Goal: Task Accomplishment & Management: Complete application form

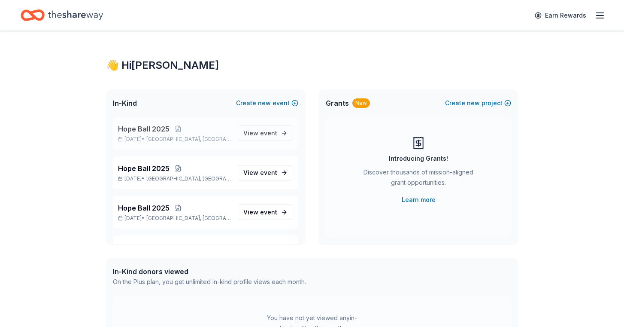
click at [148, 125] on span "Hope Ball 2025" at bounding box center [143, 129] width 51 height 10
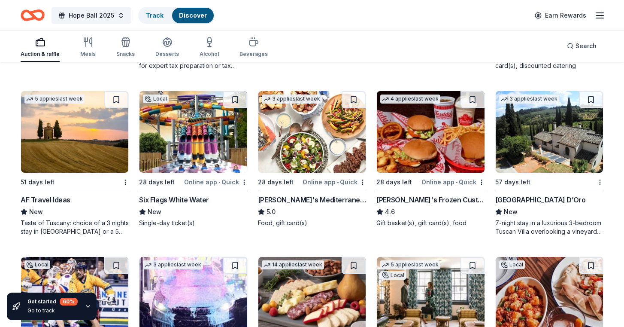
scroll to position [559, 0]
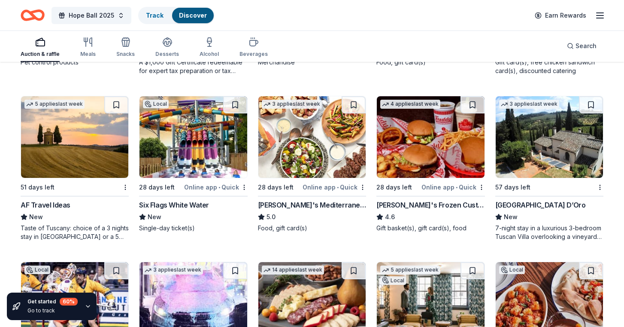
click at [556, 149] on img at bounding box center [549, 137] width 107 height 82
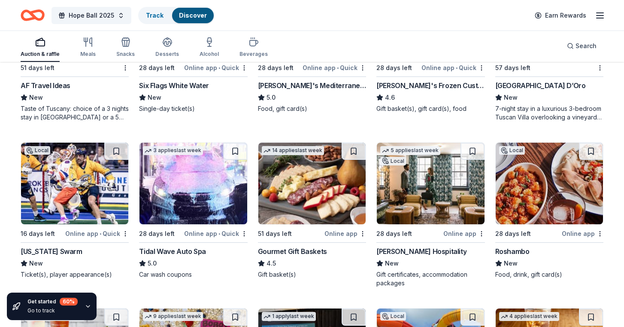
scroll to position [751, 0]
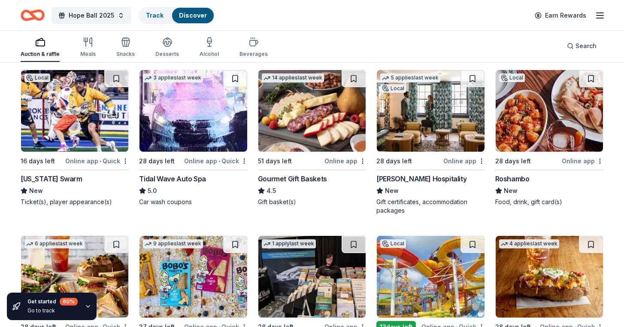
click at [443, 121] on img at bounding box center [430, 111] width 107 height 82
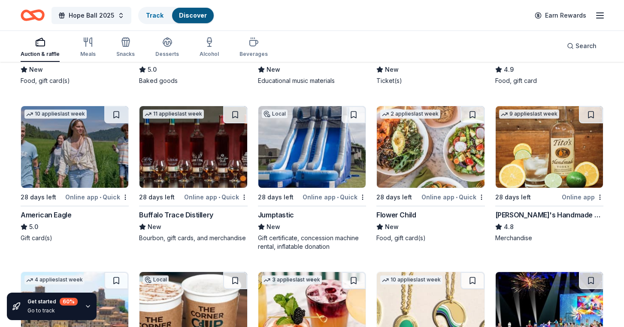
scroll to position [1038, 0]
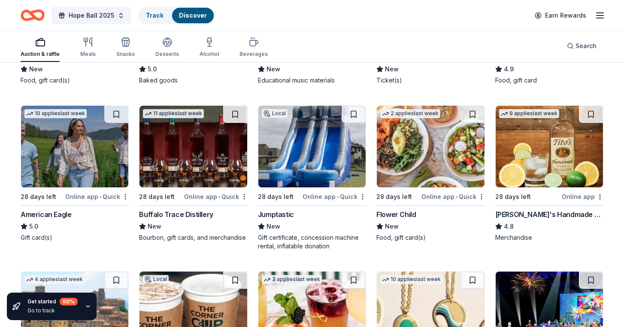
click at [65, 143] on img at bounding box center [74, 147] width 107 height 82
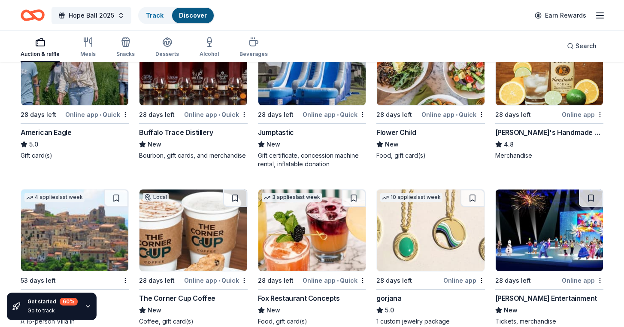
scroll to position [1120, 0]
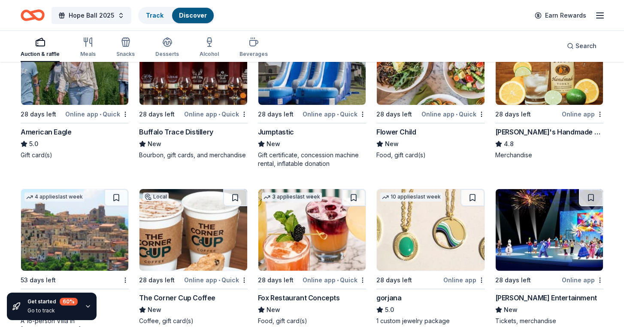
click at [556, 88] on img at bounding box center [549, 64] width 107 height 82
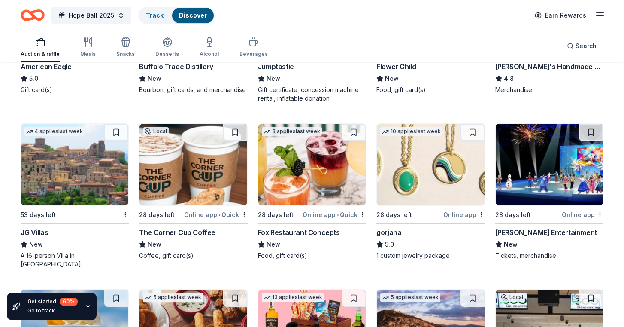
scroll to position [1187, 0]
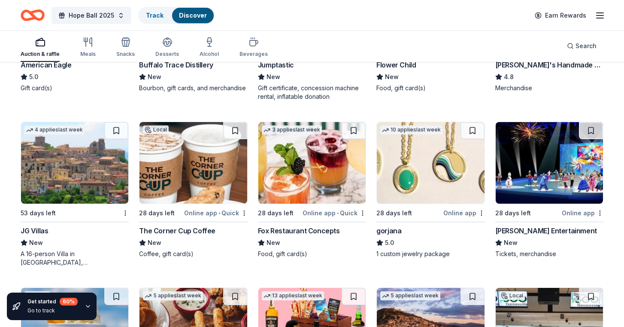
click at [431, 164] on img at bounding box center [430, 163] width 107 height 82
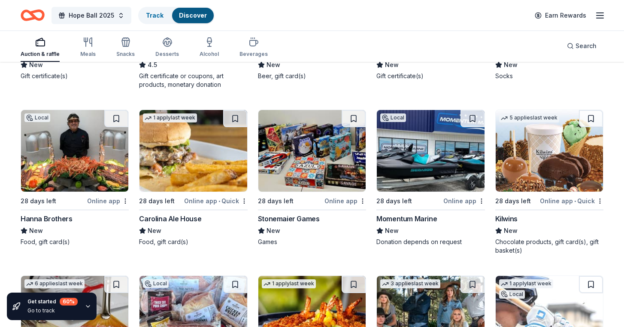
scroll to position [1697, 0]
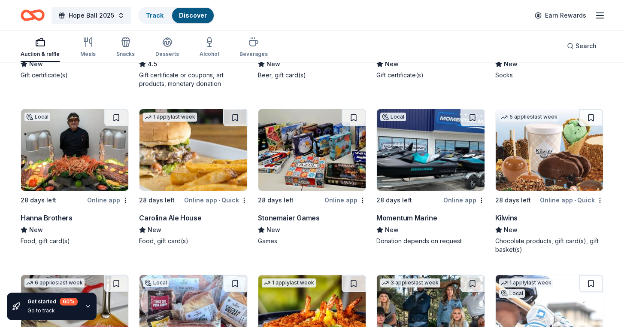
click at [572, 160] on img at bounding box center [549, 150] width 107 height 82
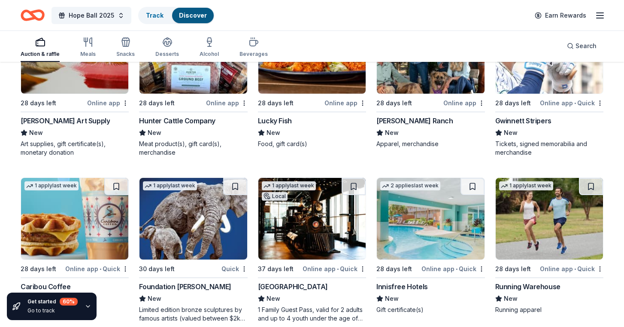
scroll to position [1947, 0]
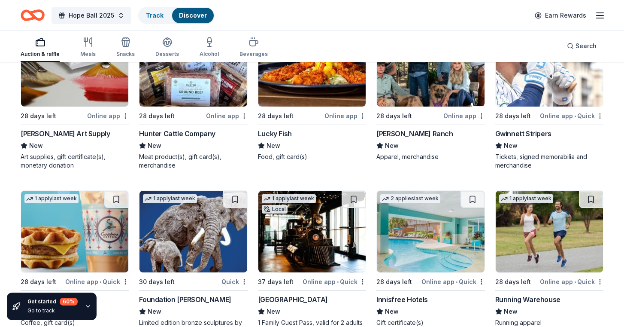
click at [550, 88] on img at bounding box center [549, 66] width 107 height 82
click at [50, 1] on div "Hope Ball 2025 Track Discover Earn Rewards" at bounding box center [312, 15] width 624 height 30
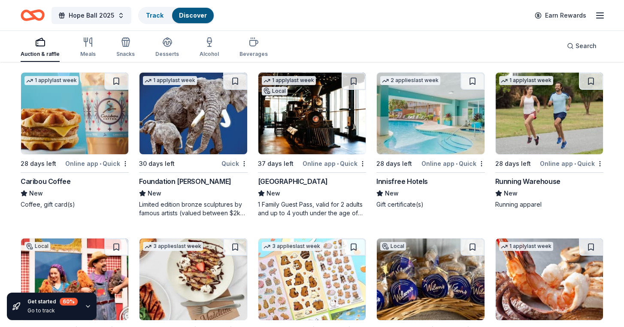
scroll to position [2066, 0]
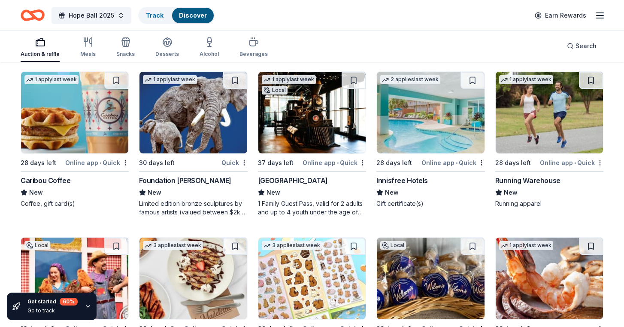
click at [551, 117] on img at bounding box center [549, 113] width 107 height 82
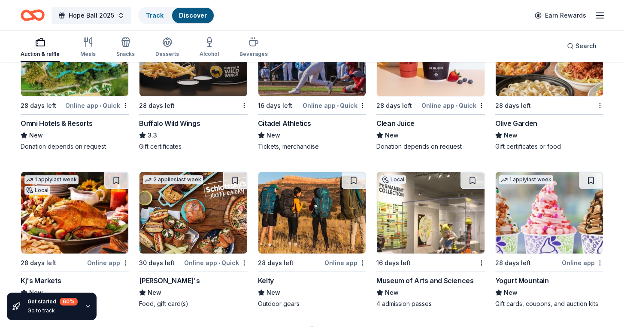
scroll to position [4080, 0]
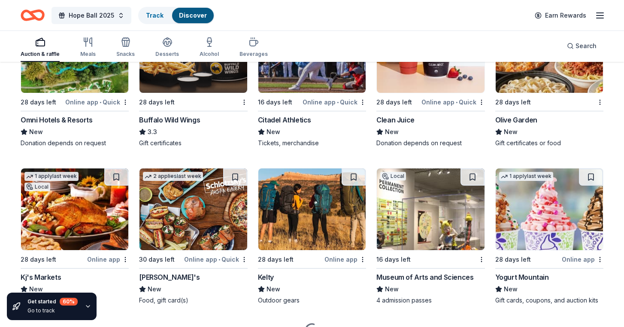
click at [80, 80] on img at bounding box center [74, 52] width 107 height 82
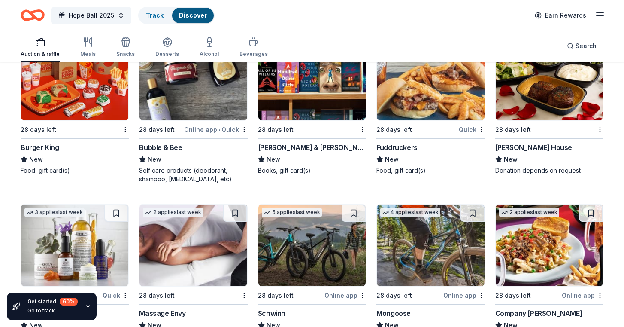
scroll to position [4688, 0]
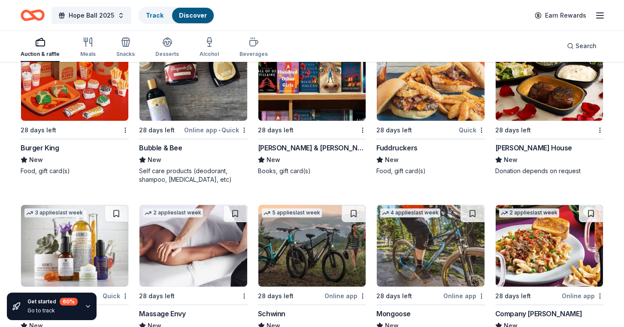
click at [530, 100] on img at bounding box center [549, 80] width 107 height 82
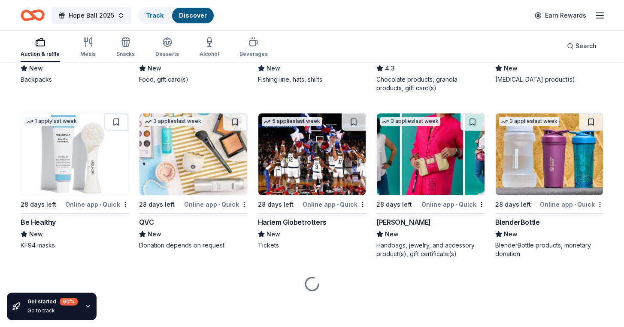
scroll to position [5111, 0]
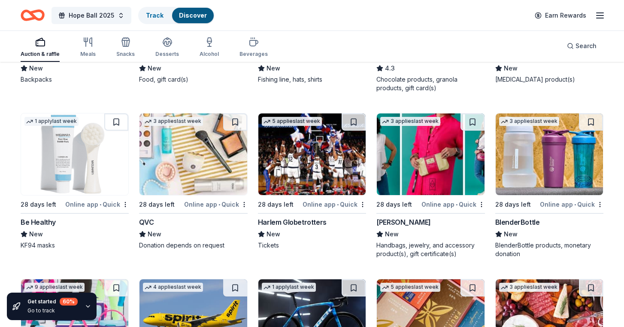
click at [301, 149] on img at bounding box center [311, 154] width 107 height 82
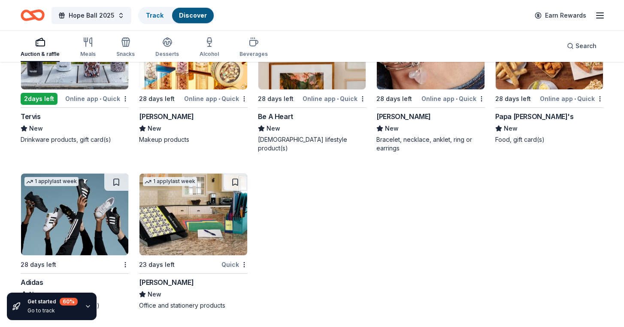
scroll to position [6359, 0]
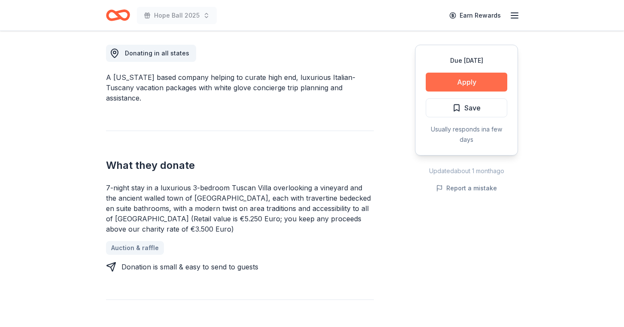
scroll to position [239, 0]
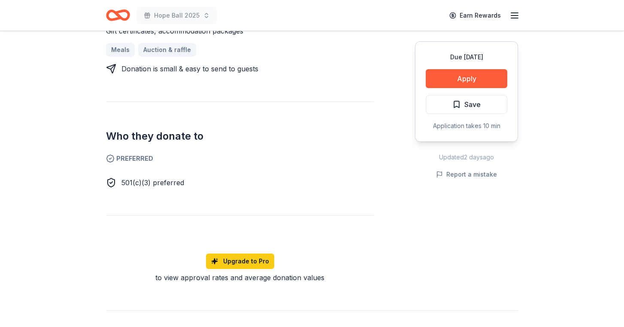
scroll to position [394, 0]
click at [481, 81] on button "Apply" at bounding box center [467, 78] width 82 height 19
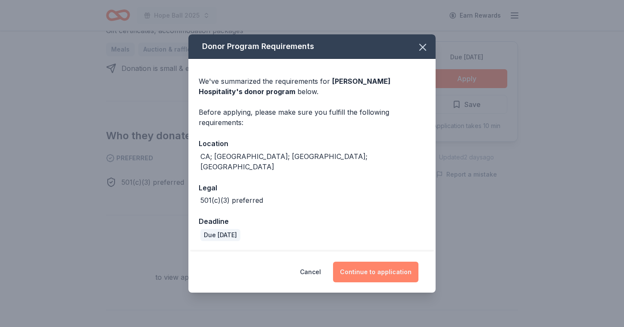
click at [388, 267] on button "Continue to application" at bounding box center [375, 271] width 85 height 21
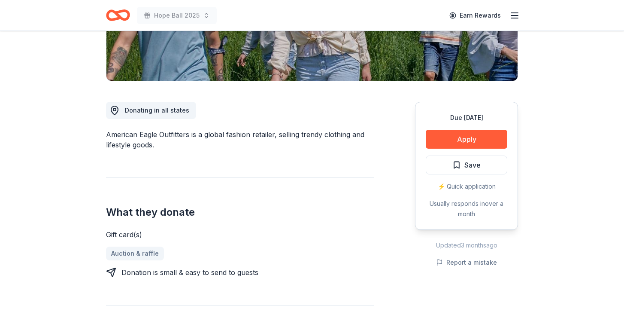
scroll to position [255, 0]
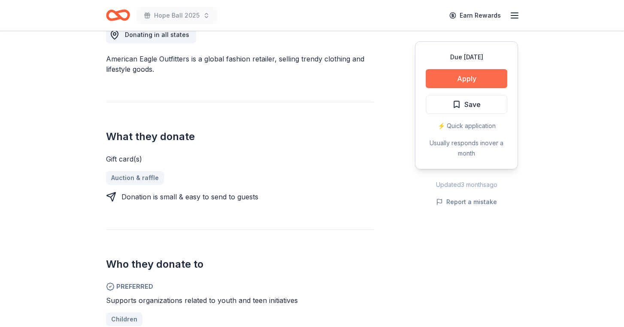
click at [485, 87] on button "Apply" at bounding box center [467, 78] width 82 height 19
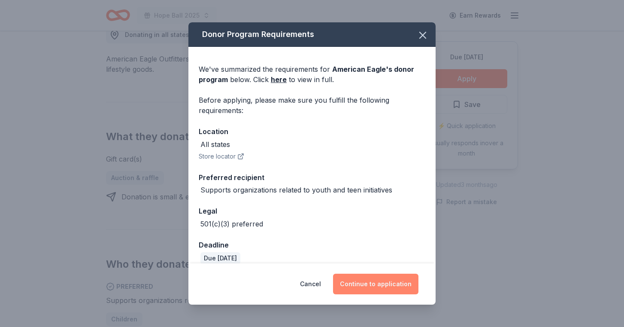
click at [369, 284] on button "Continue to application" at bounding box center [375, 283] width 85 height 21
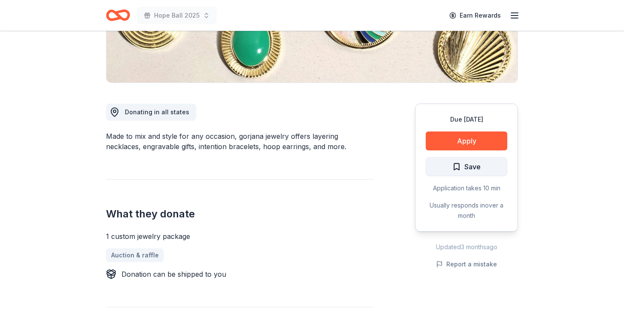
scroll to position [179, 0]
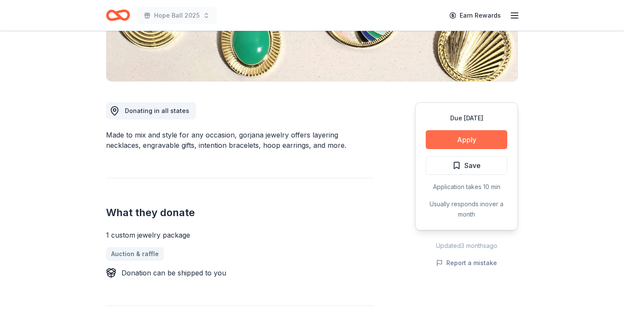
click at [460, 142] on button "Apply" at bounding box center [467, 139] width 82 height 19
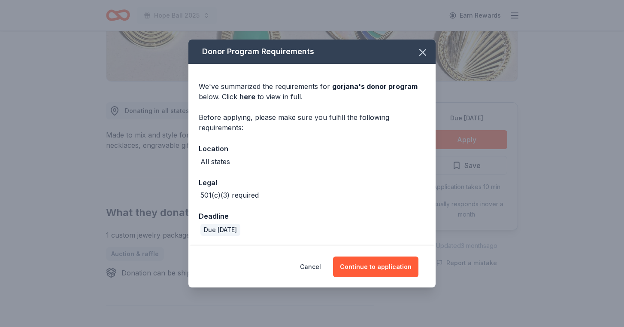
click at [396, 291] on div "Donor Program Requirements We've summarized the requirements for gorjana 's don…" at bounding box center [312, 163] width 624 height 327
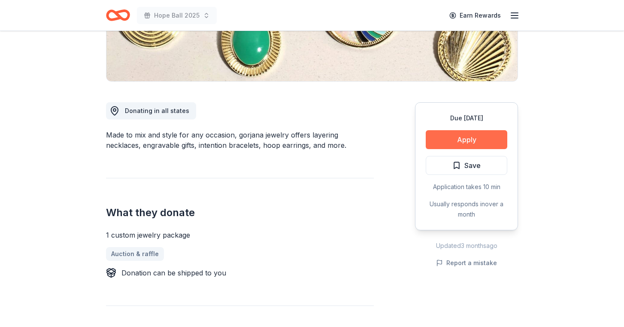
click at [463, 140] on button "Apply" at bounding box center [467, 139] width 82 height 19
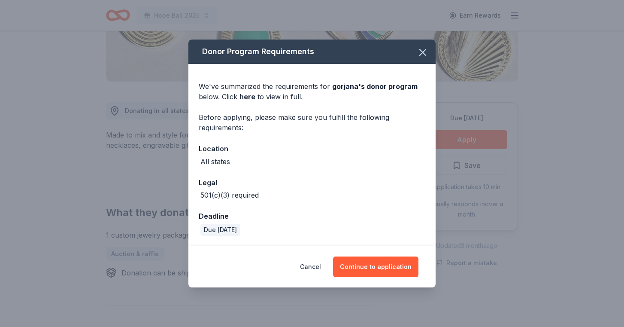
click at [387, 277] on div "Cancel Continue to application" at bounding box center [311, 266] width 247 height 41
click at [386, 273] on button "Continue to application" at bounding box center [375, 266] width 85 height 21
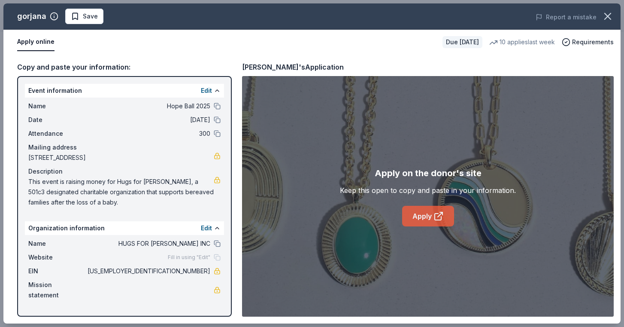
click at [421, 214] on link "Apply" at bounding box center [428, 216] width 52 height 21
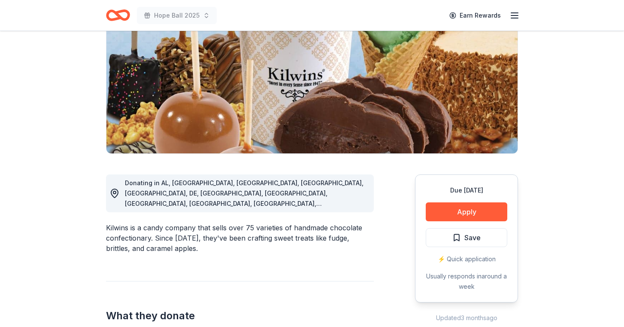
scroll to position [108, 0]
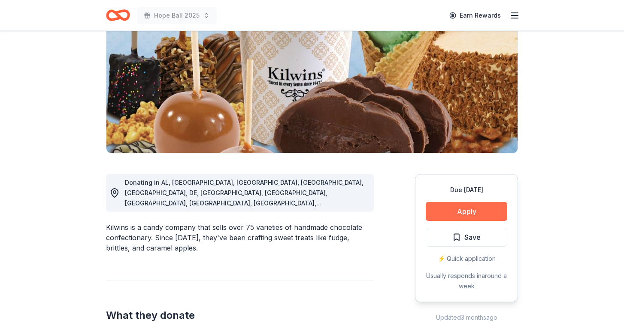
click at [458, 215] on button "Apply" at bounding box center [467, 211] width 82 height 19
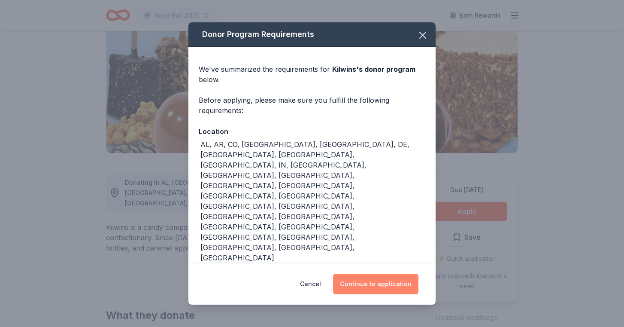
click at [370, 273] on button "Continue to application" at bounding box center [375, 283] width 85 height 21
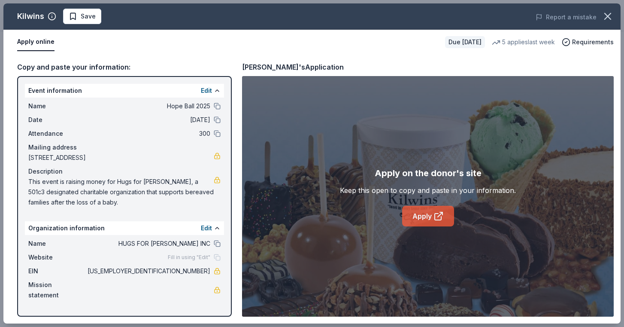
click at [421, 212] on link "Apply" at bounding box center [428, 216] width 52 height 21
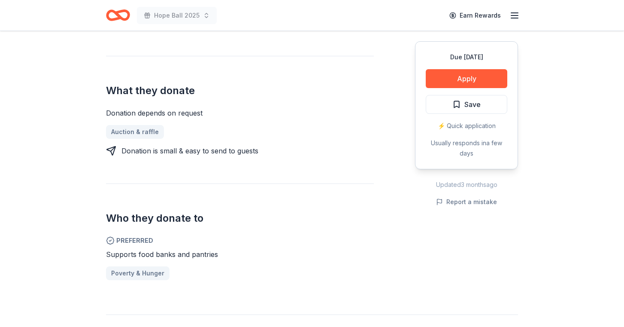
scroll to position [334, 0]
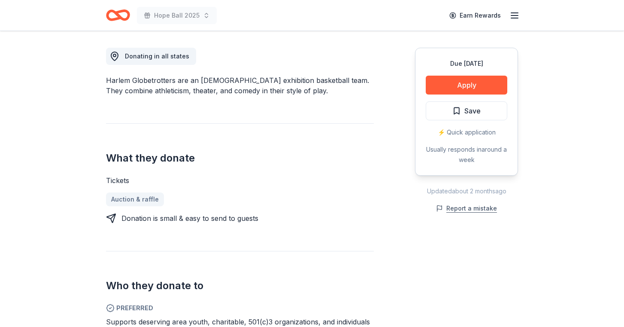
scroll to position [234, 0]
click at [475, 86] on button "Apply" at bounding box center [467, 85] width 82 height 19
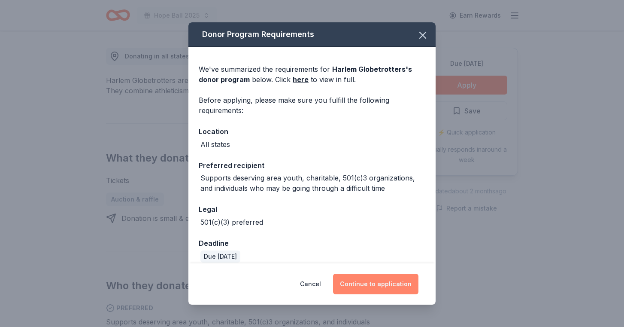
click at [377, 283] on button "Continue to application" at bounding box center [375, 283] width 85 height 21
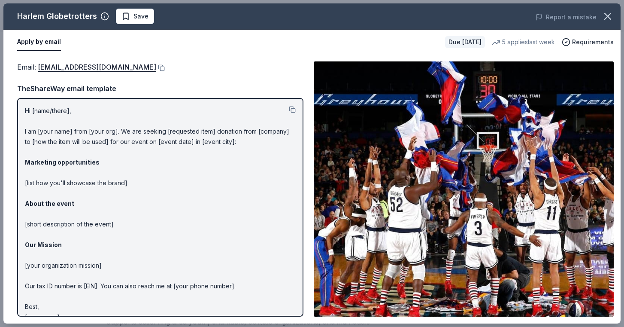
scroll to position [0, 0]
drag, startPoint x: 25, startPoint y: 110, endPoint x: 73, endPoint y: 159, distance: 68.9
click at [73, 159] on p "Hi [name/there], I am [your name] from [your org]. We are seeking [requested it…" at bounding box center [160, 214] width 271 height 216
click at [71, 157] on p "Hi [name/there], I am [your name] from [your org]. We are seeking [requested it…" at bounding box center [160, 214] width 271 height 216
drag, startPoint x: 26, startPoint y: 110, endPoint x: 203, endPoint y: 152, distance: 181.2
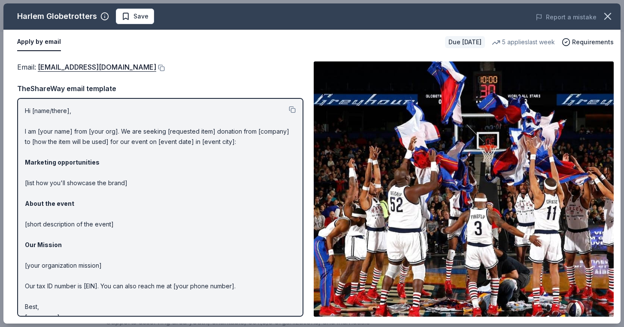
click at [203, 152] on p "Hi [name/there], I am [your name] from [your org]. We are seeking [requested it…" at bounding box center [160, 214] width 271 height 216
click at [294, 107] on button at bounding box center [292, 109] width 7 height 7
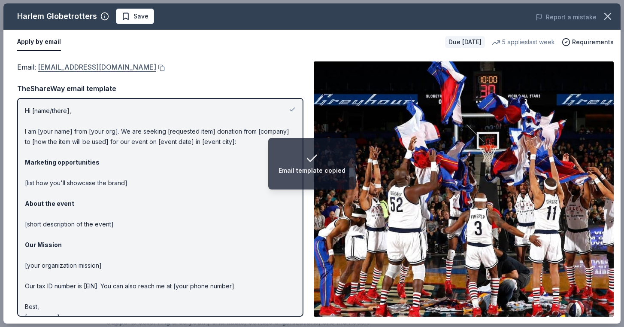
click at [122, 68] on link "[EMAIL_ADDRESS][DOMAIN_NAME]" at bounding box center [97, 66] width 118 height 11
